Goal: Task Accomplishment & Management: Use online tool/utility

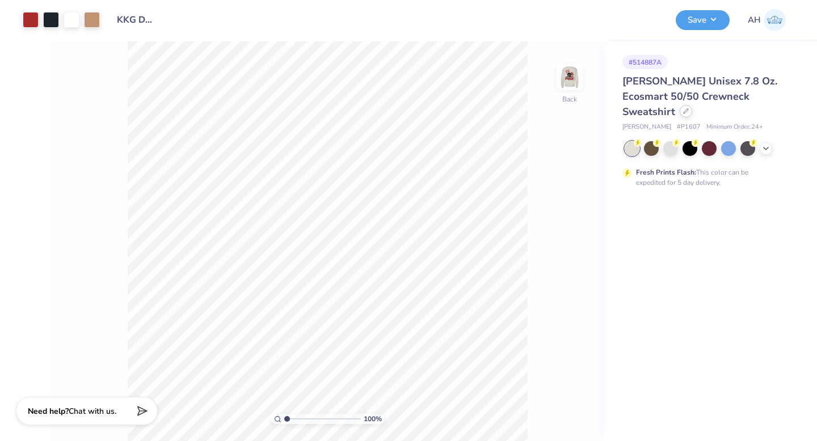
click at [689, 108] on icon at bounding box center [686, 111] width 6 height 6
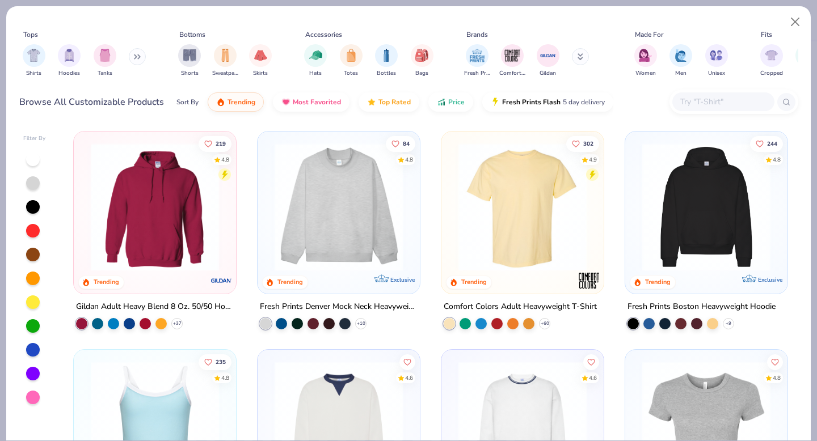
click at [690, 103] on input "text" at bounding box center [722, 101] width 87 height 13
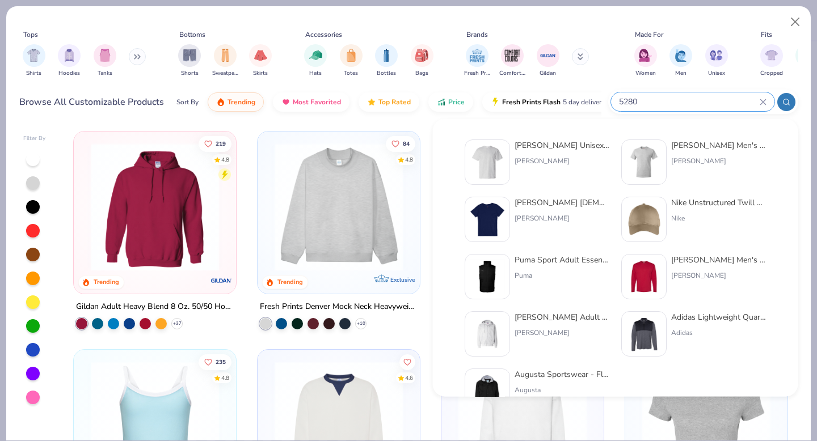
type input "5280"
click at [579, 147] on div "[PERSON_NAME] Unisex 5.2 Oz. Comfortsoft Cotton T-Shirt" at bounding box center [562, 146] width 95 height 12
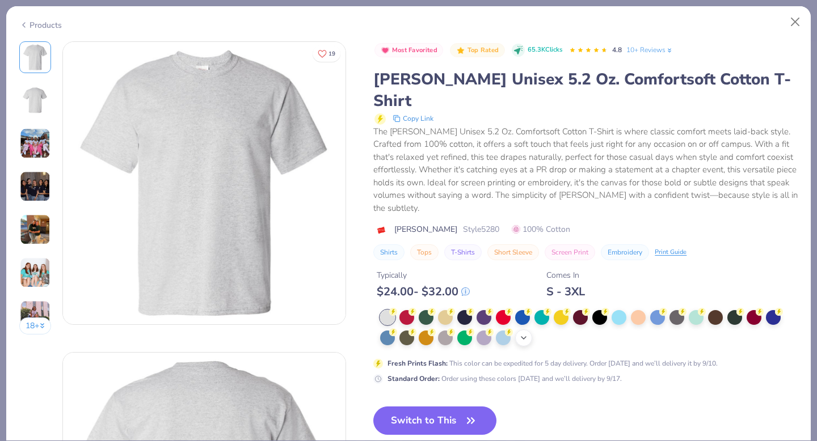
click at [522, 334] on icon at bounding box center [523, 338] width 9 height 9
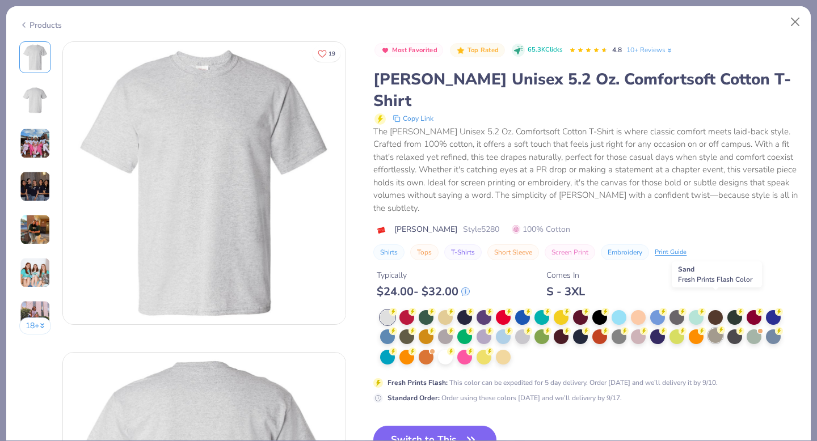
click at [711, 328] on div at bounding box center [715, 335] width 15 height 15
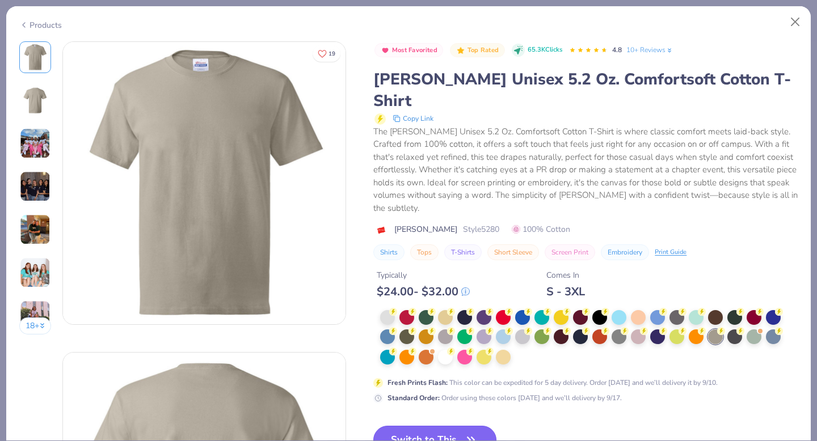
click at [426, 426] on button "Switch to This" at bounding box center [434, 440] width 123 height 28
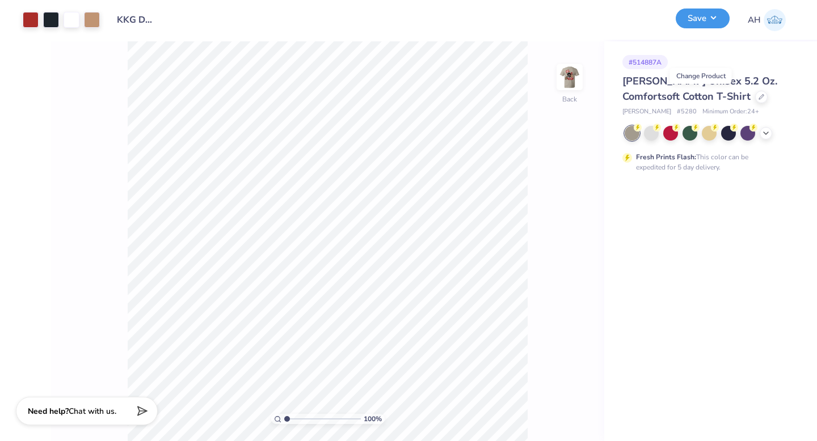
click at [701, 16] on button "Save" at bounding box center [703, 19] width 54 height 20
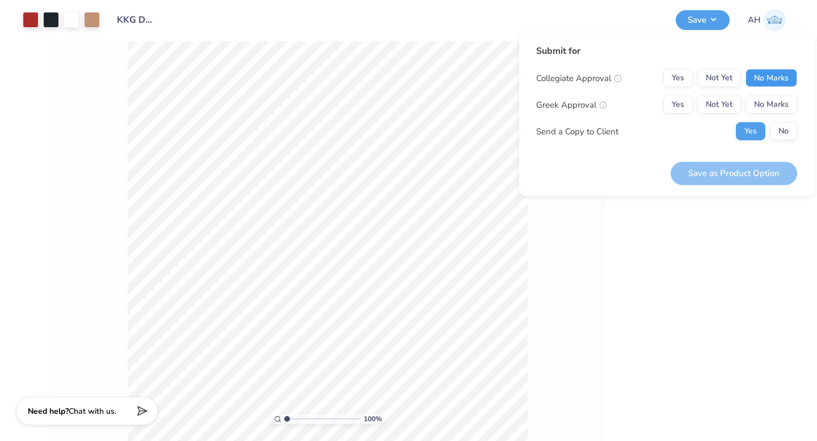
click at [758, 78] on button "No Marks" at bounding box center [771, 78] width 52 height 18
click at [675, 105] on button "Yes" at bounding box center [678, 105] width 30 height 18
click at [786, 129] on button "No" at bounding box center [783, 132] width 27 height 18
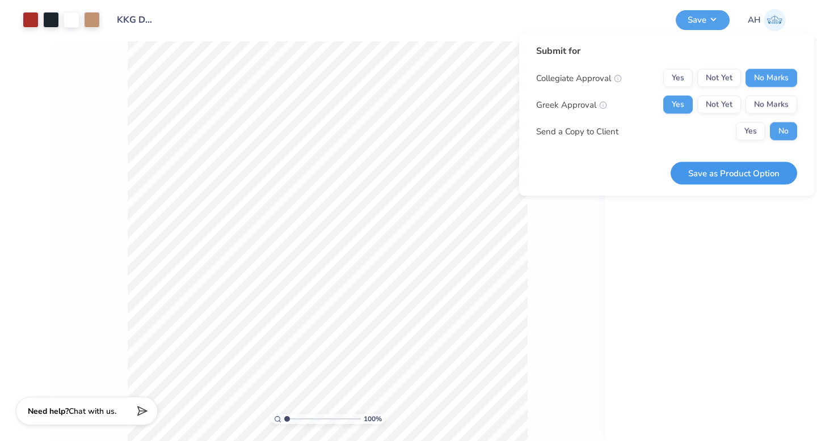
click at [747, 167] on button "Save as Product Option" at bounding box center [734, 173] width 127 height 23
